Goal: Information Seeking & Learning: Find contact information

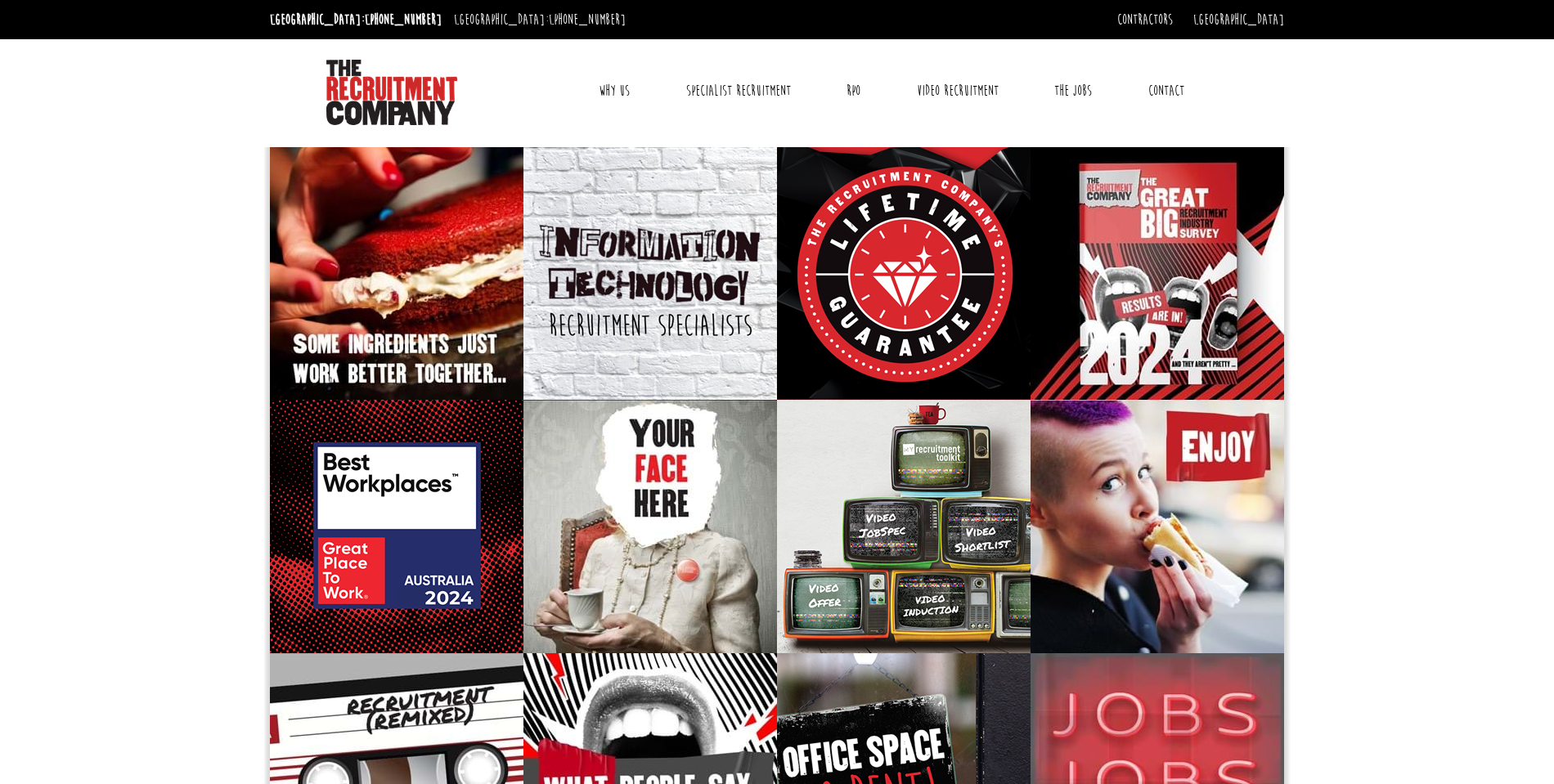
click at [1174, 92] on link "Contact" at bounding box center [1166, 90] width 60 height 40
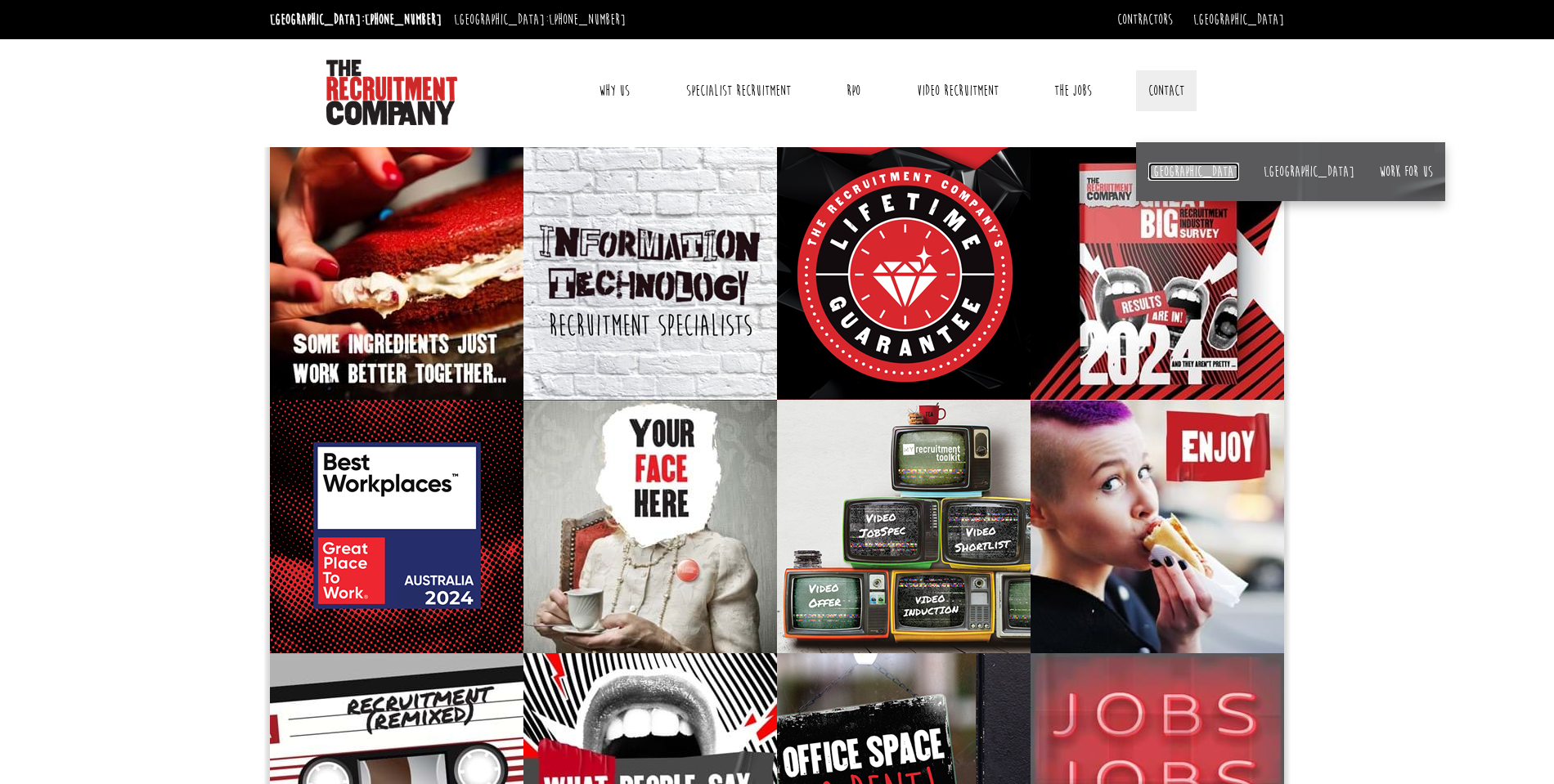
click at [1166, 170] on link "[GEOGRAPHIC_DATA]" at bounding box center [1193, 171] width 90 height 18
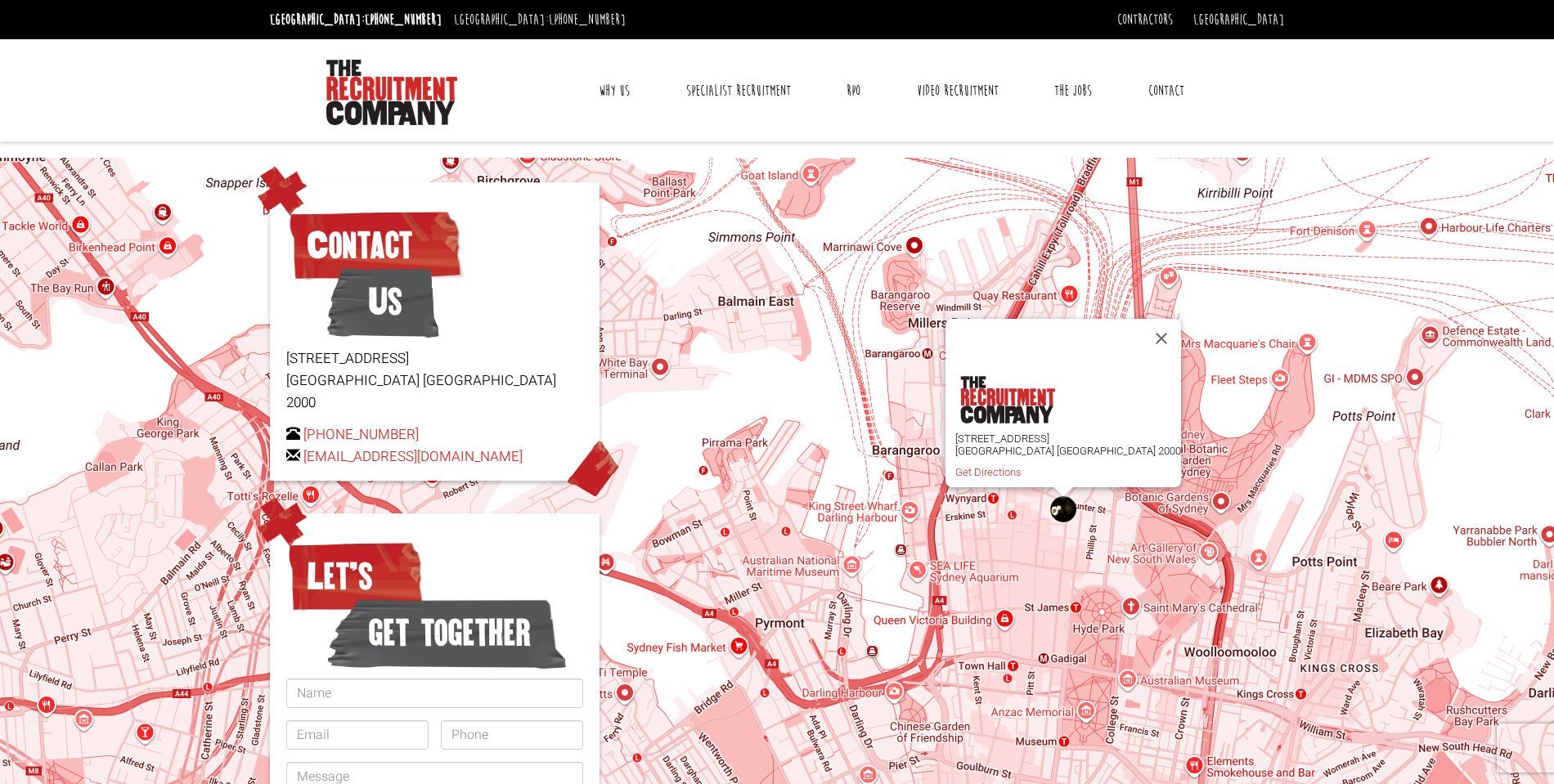
scroll to position [3, 0]
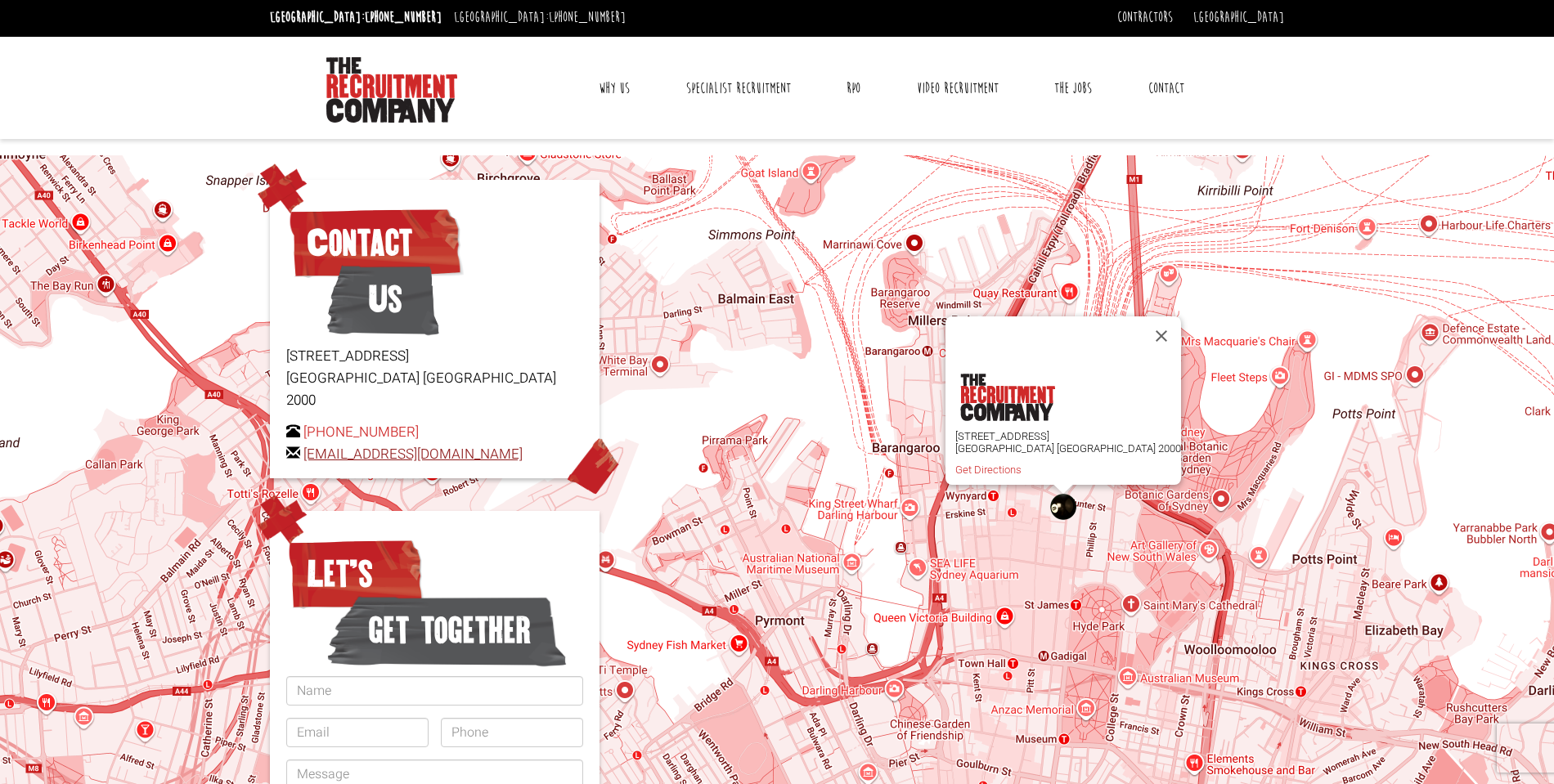
drag, startPoint x: 525, startPoint y: 431, endPoint x: 304, endPoint y: 431, distance: 221.0
click at [303, 431] on p "+61 2 8346 6700 hello@therecruitmentcompany.com" at bounding box center [434, 442] width 297 height 44
copy link "[EMAIL_ADDRESS][DOMAIN_NAME]"
